Goal: Information Seeking & Learning: Learn about a topic

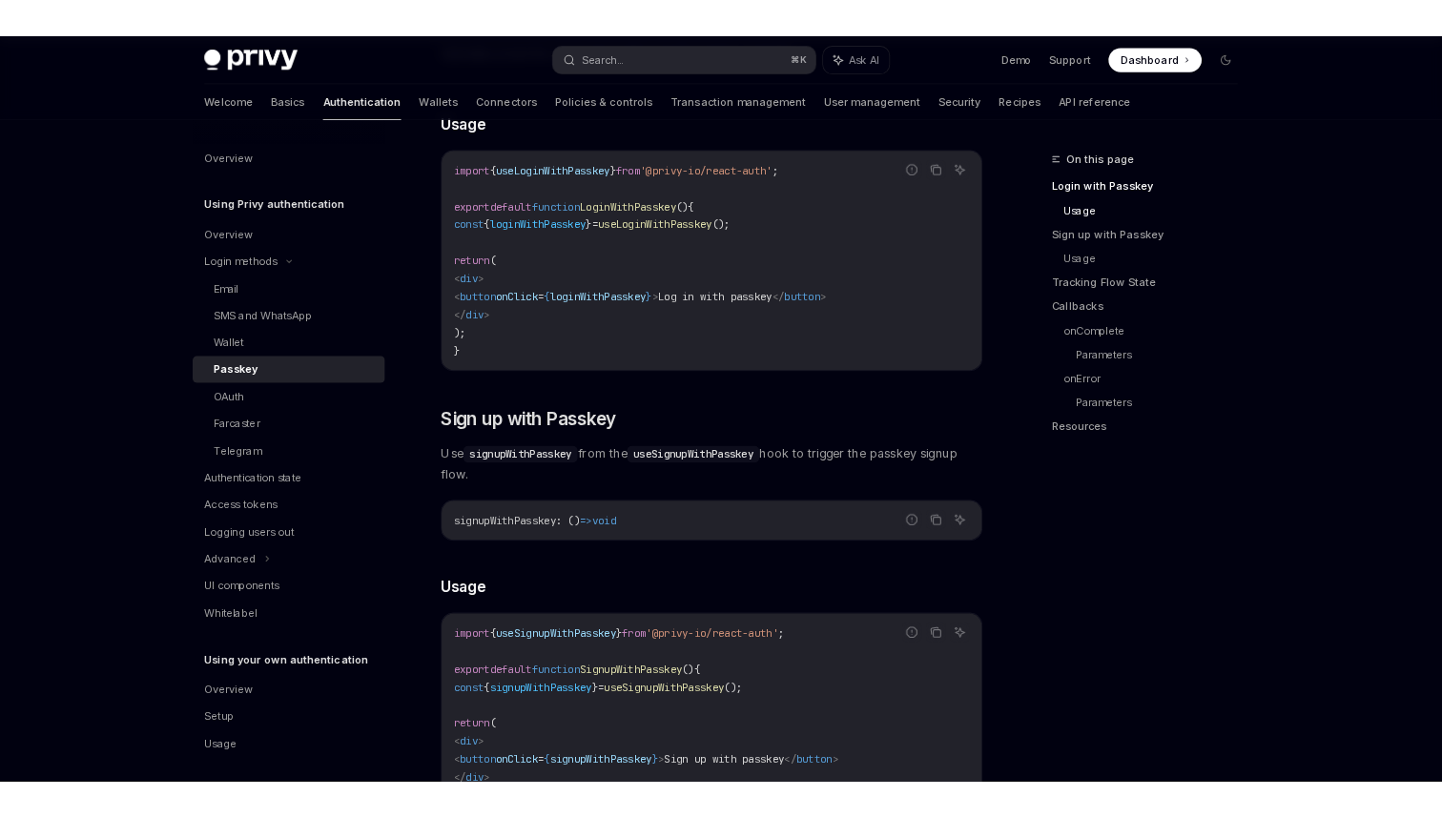
scroll to position [734, 0]
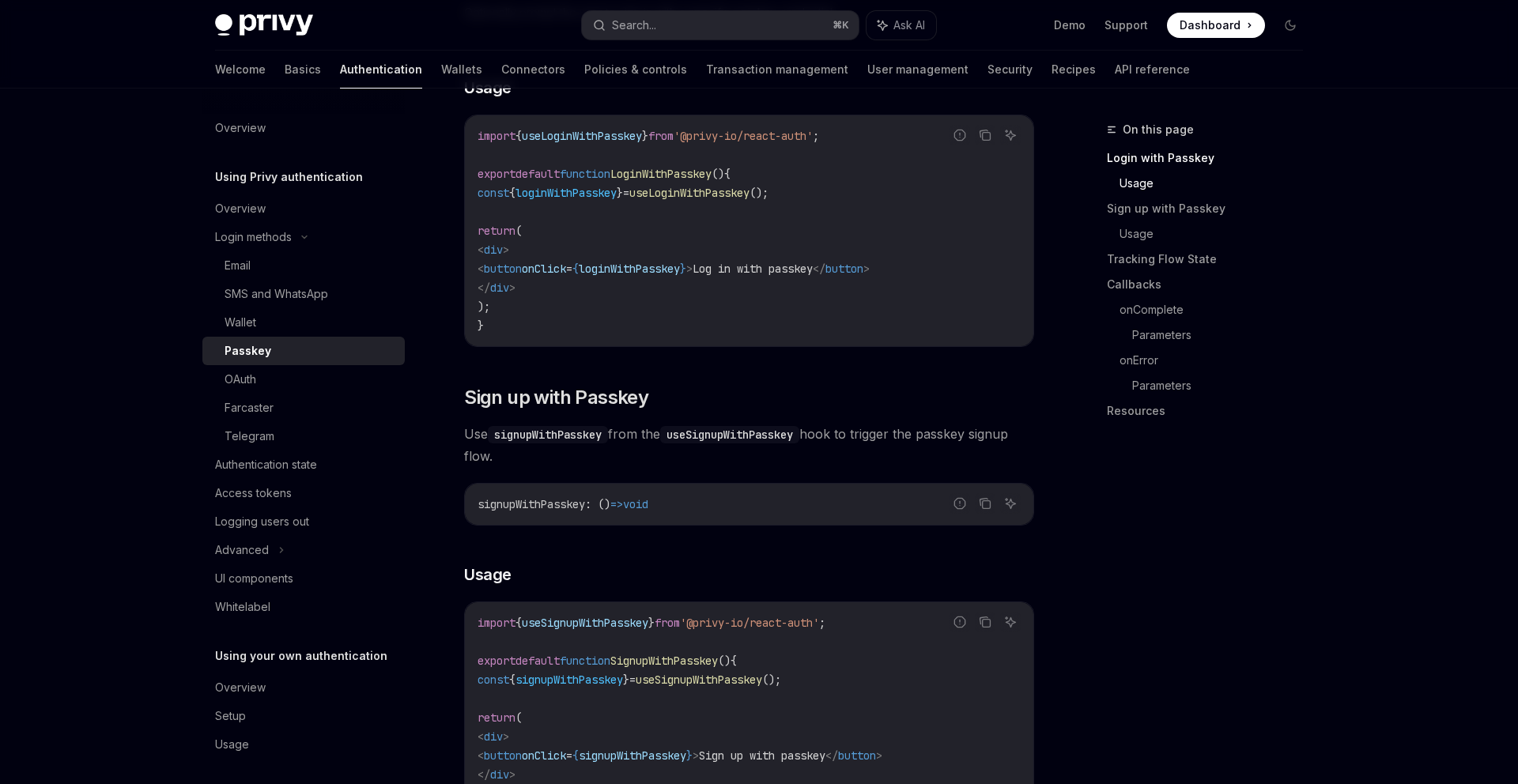
type textarea "*"
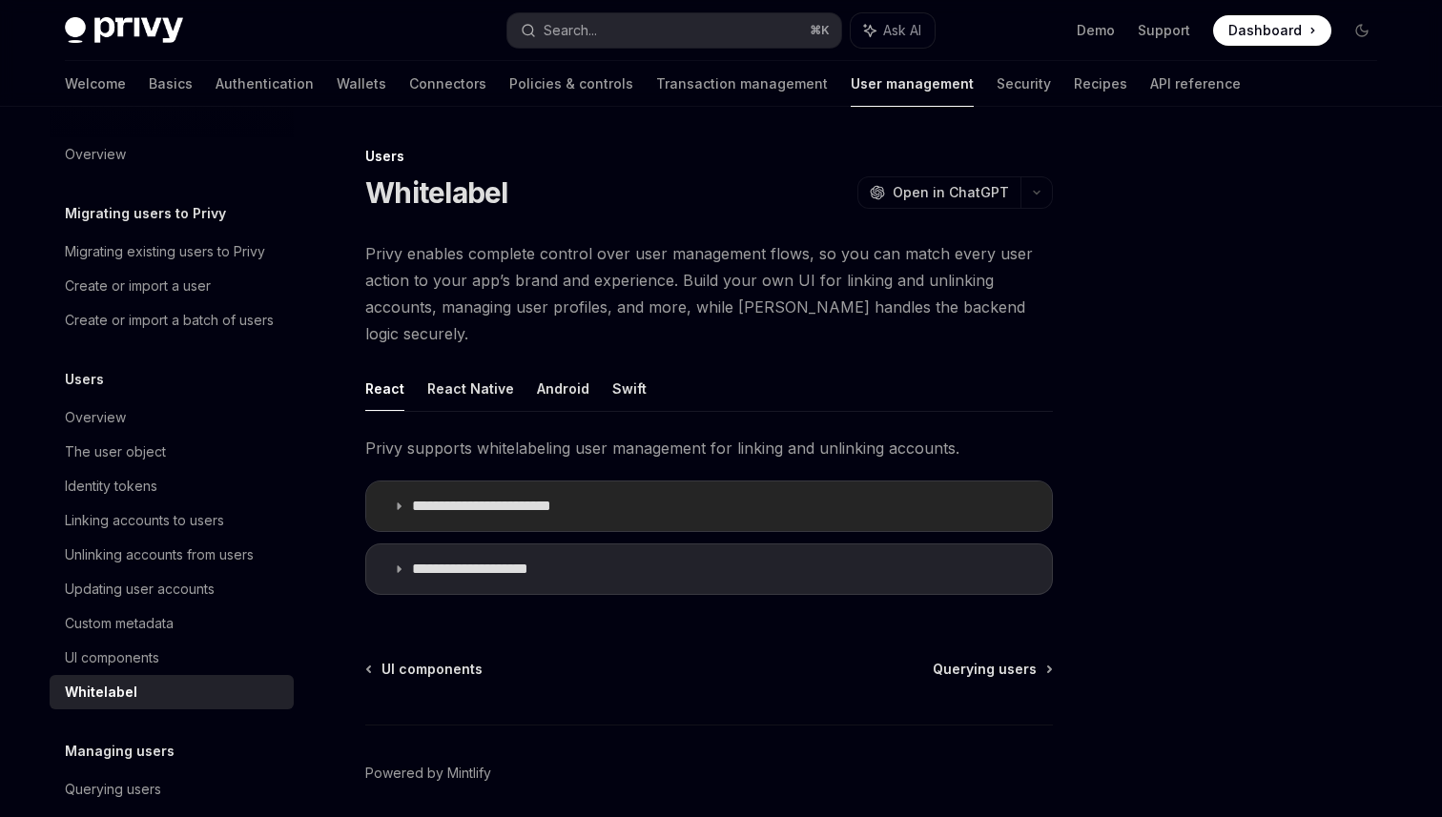
click at [578, 497] on p "**********" at bounding box center [499, 506] width 175 height 19
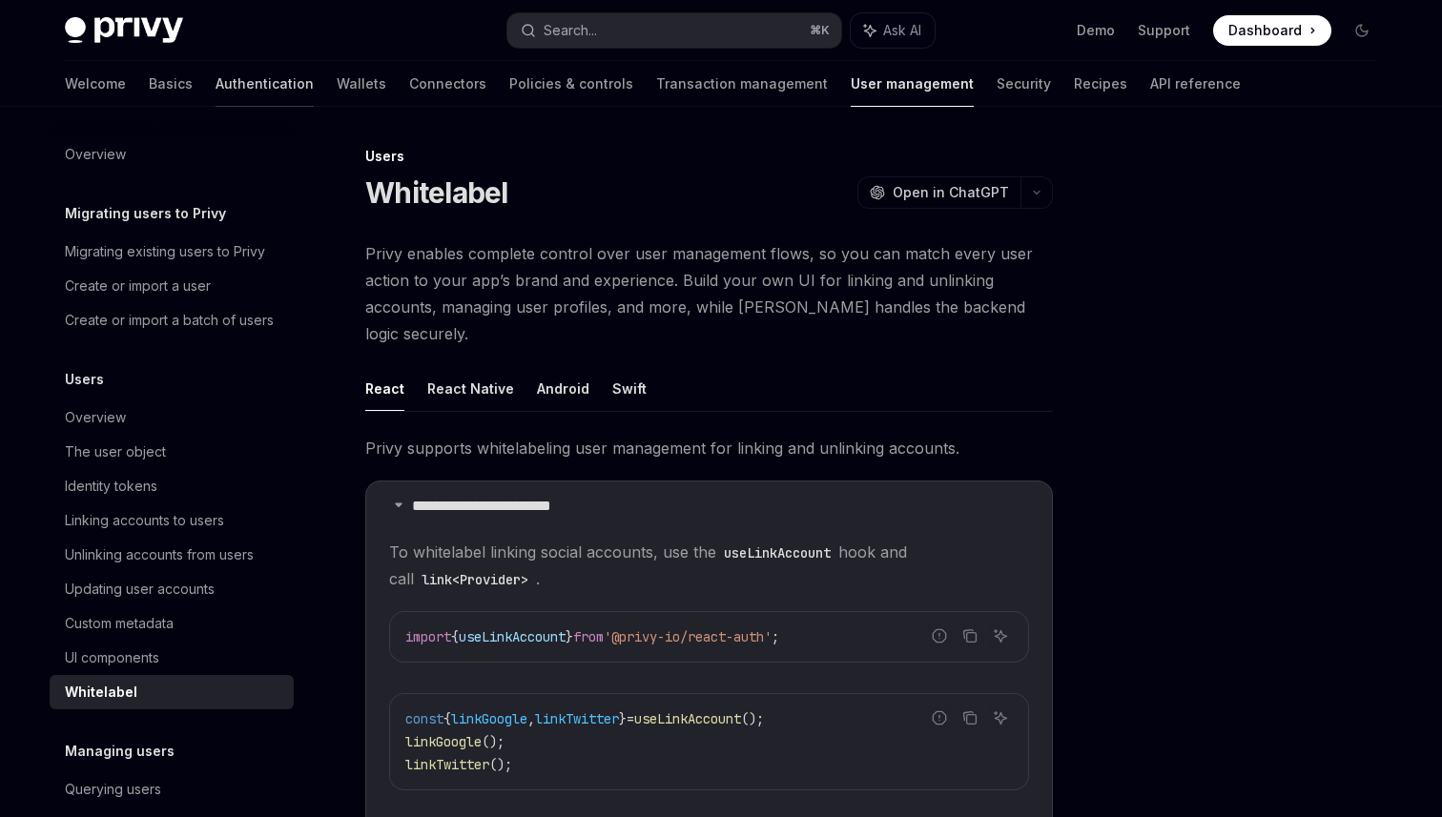
click at [215, 86] on link "Authentication" at bounding box center [264, 84] width 98 height 46
type textarea "*"
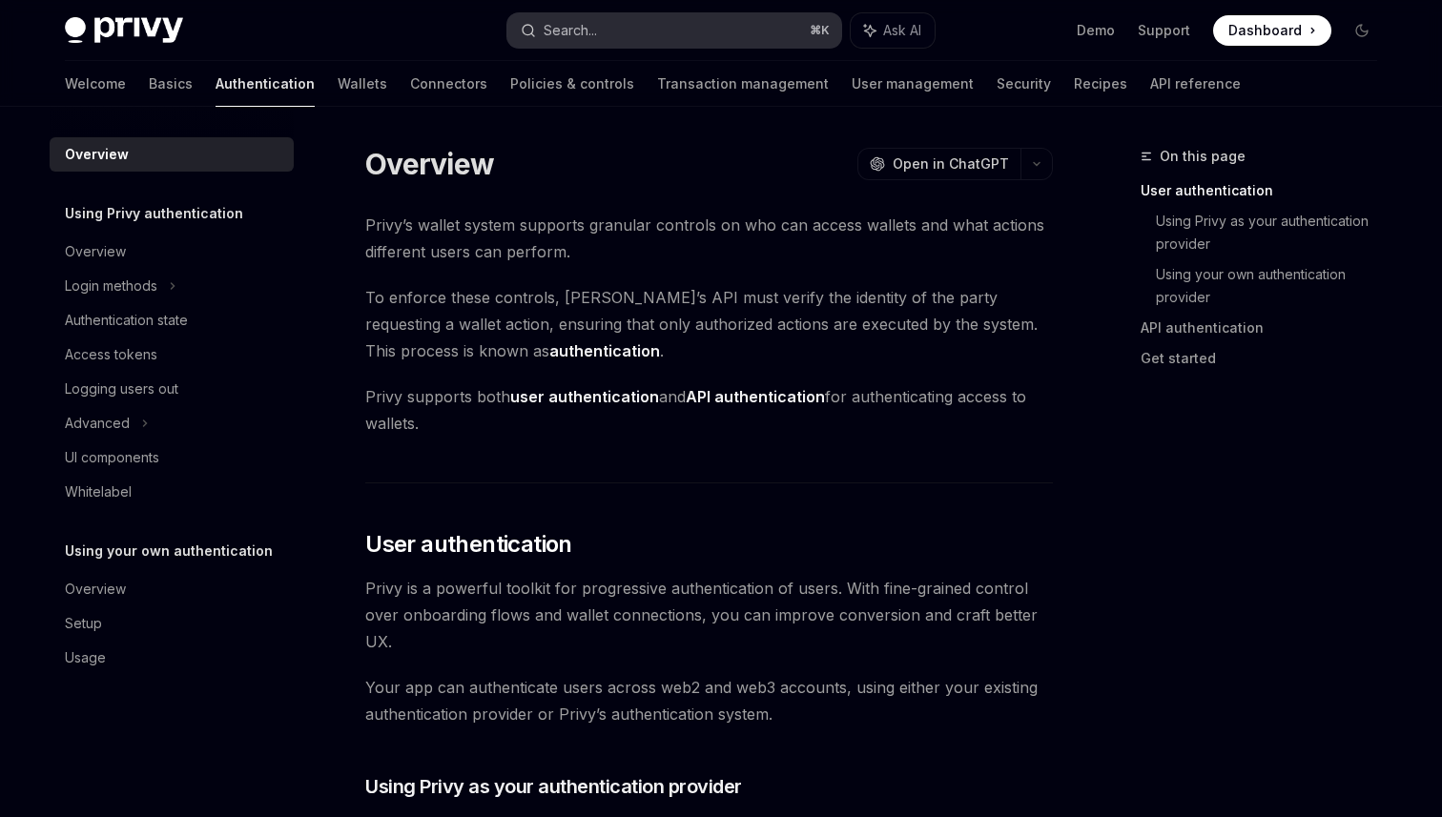
click at [673, 33] on button "Search... ⌘ K" at bounding box center [674, 30] width 334 height 34
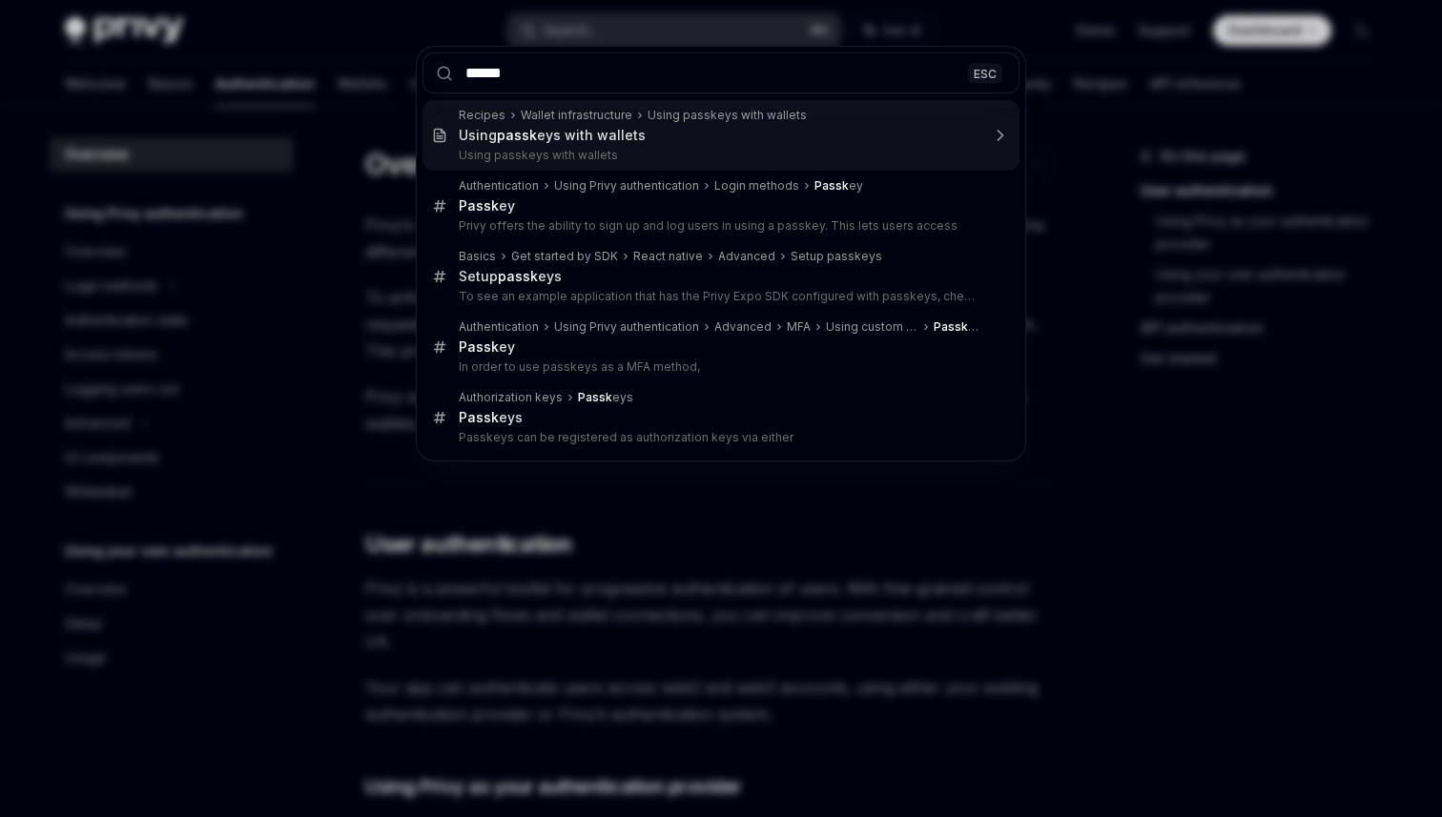
type input "*******"
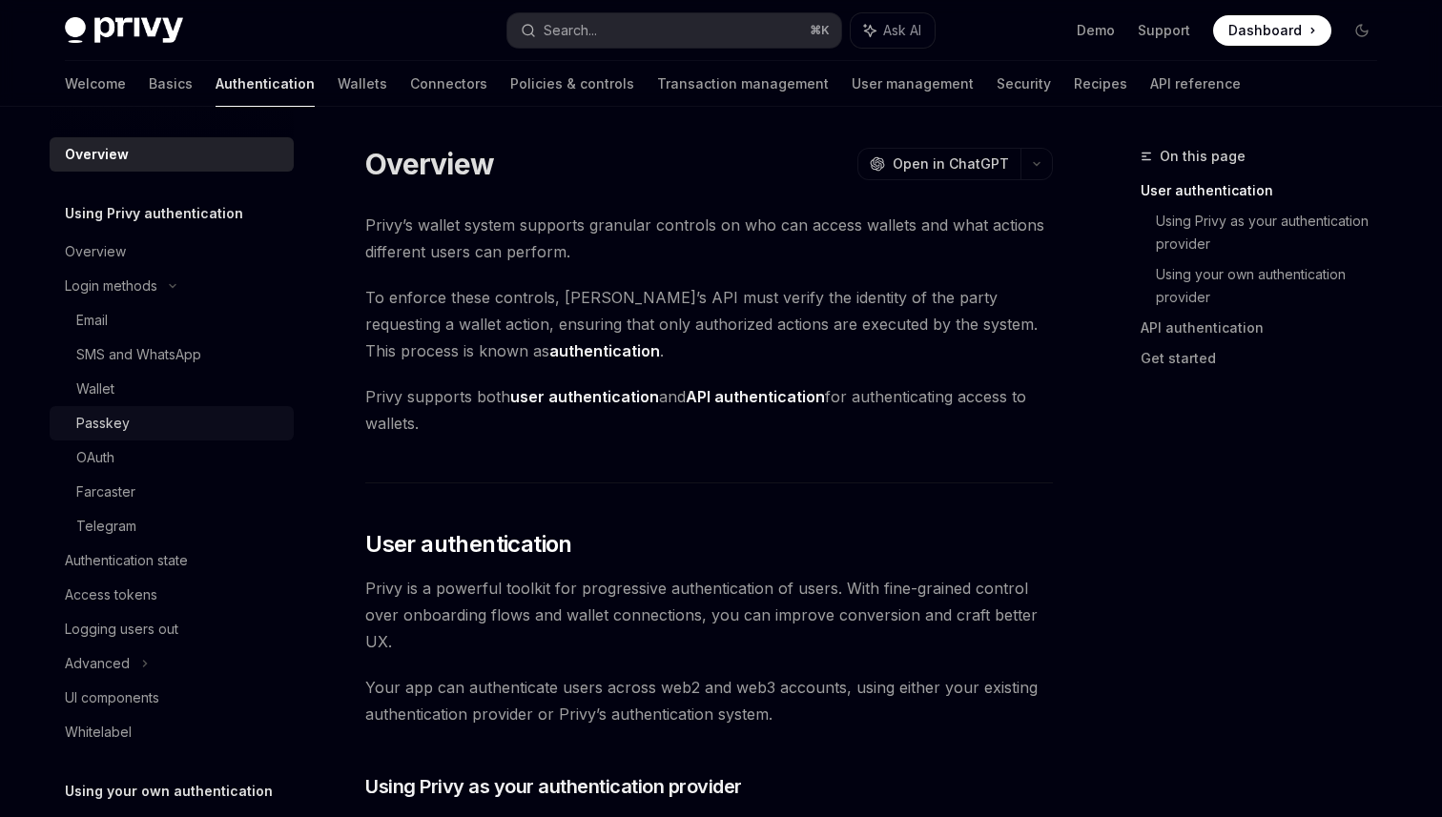
type textarea "*"
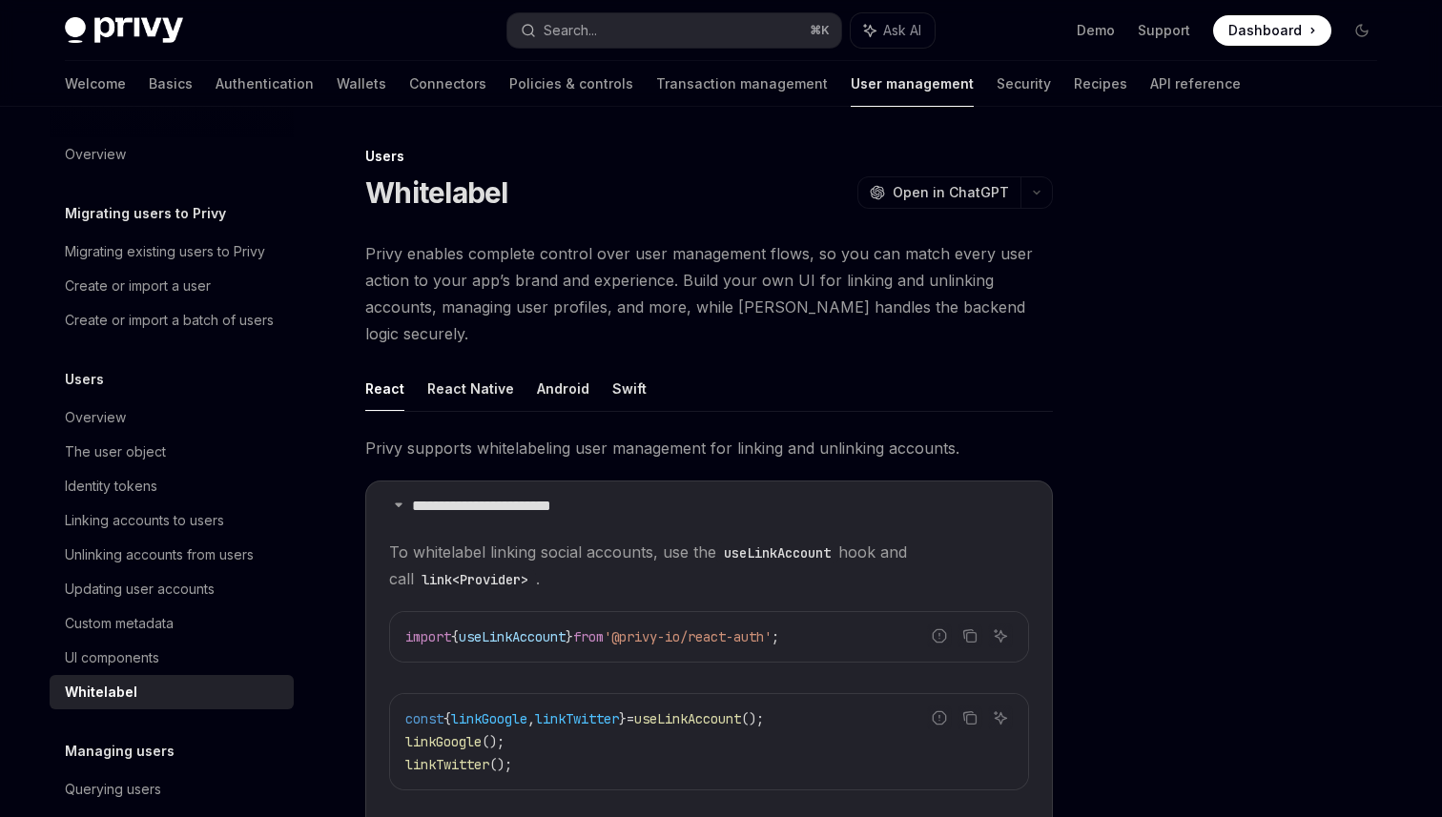
click at [420, 186] on h1 "Whitelabel" at bounding box center [436, 192] width 143 height 34
click at [419, 203] on h1 "Whitelabel" at bounding box center [436, 192] width 143 height 34
click at [1156, 309] on div at bounding box center [1247, 481] width 290 height 672
